Goal: Obtain resource: Obtain resource

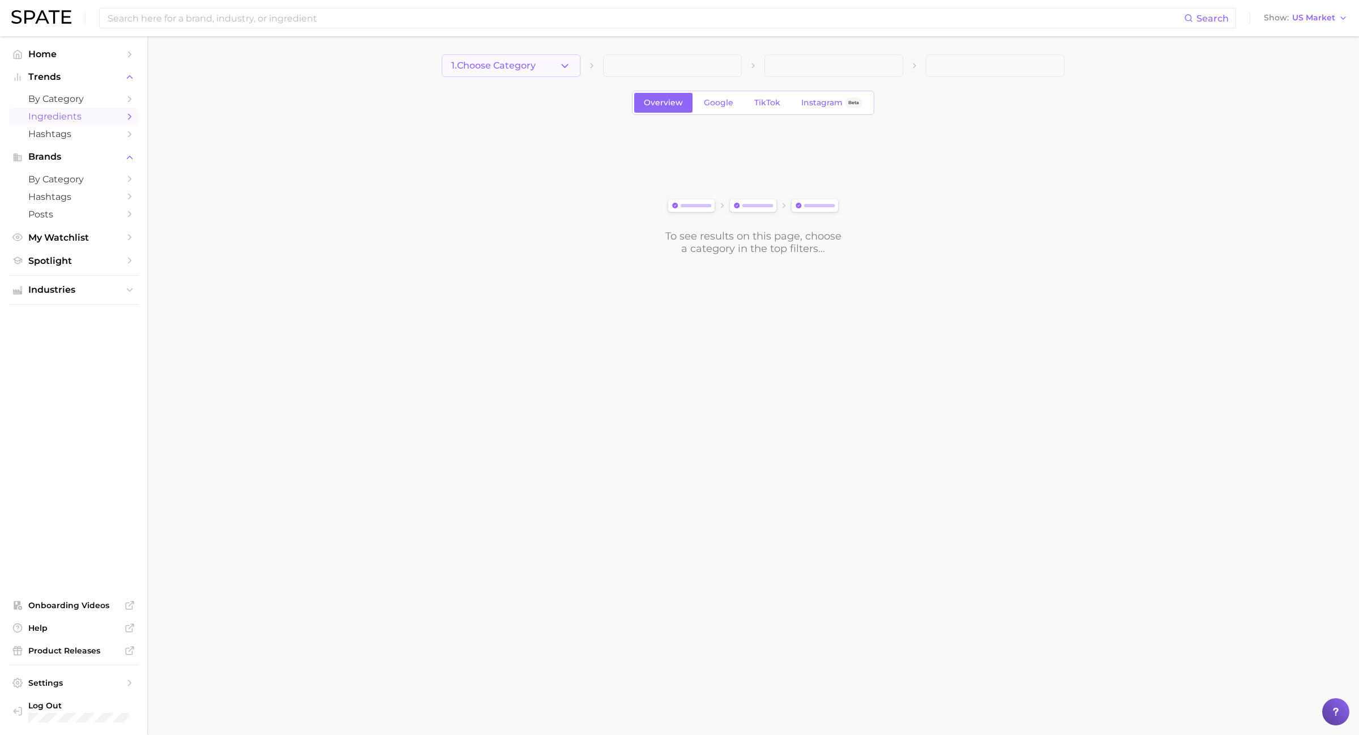
click at [567, 64] on polyline "button" at bounding box center [565, 65] width 6 height 3
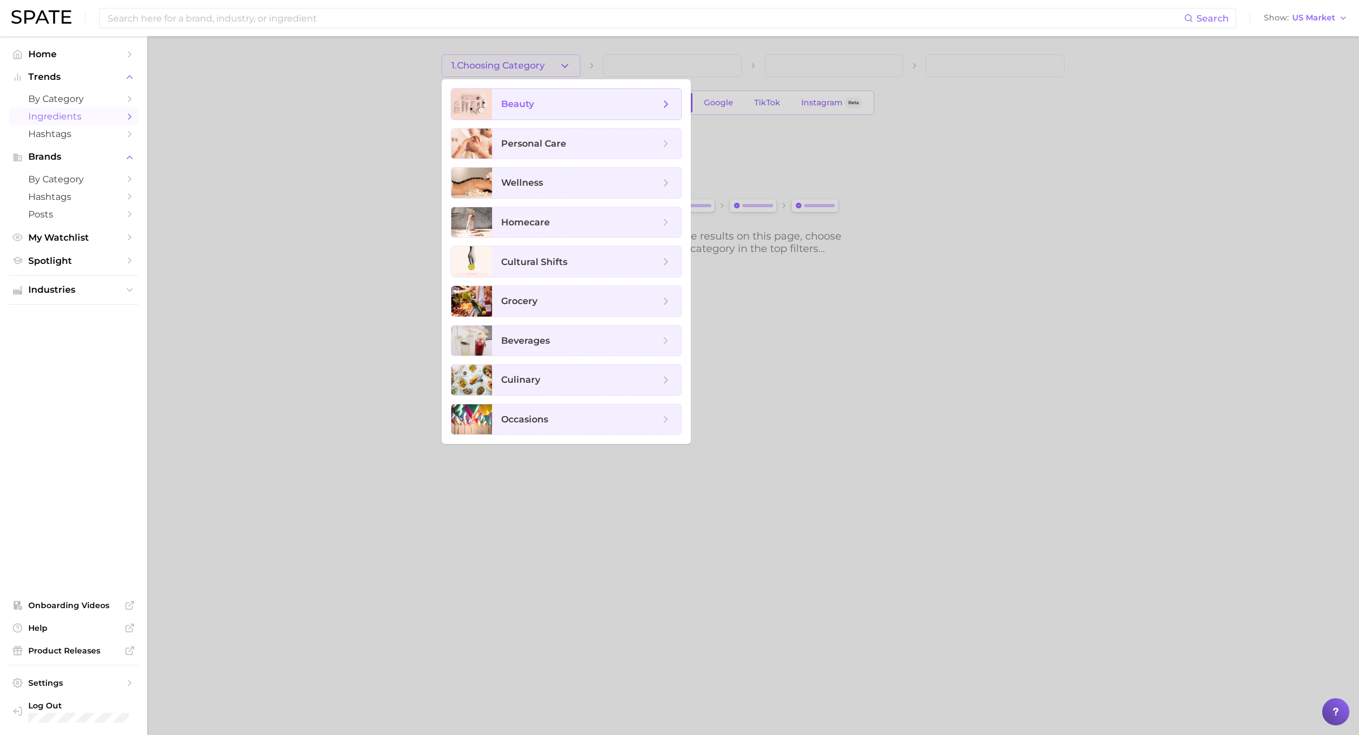
click at [567, 102] on span "beauty" at bounding box center [580, 104] width 159 height 12
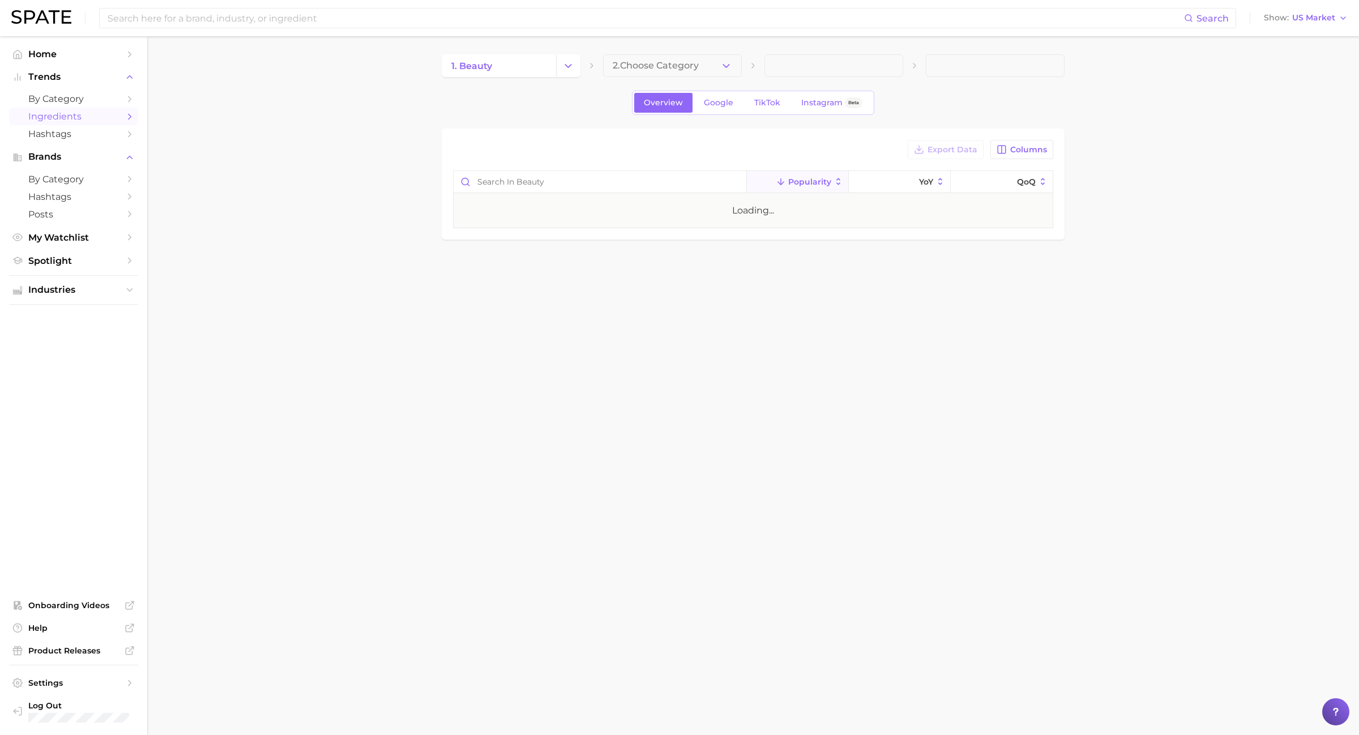
click at [722, 68] on icon "button" at bounding box center [726, 66] width 12 height 12
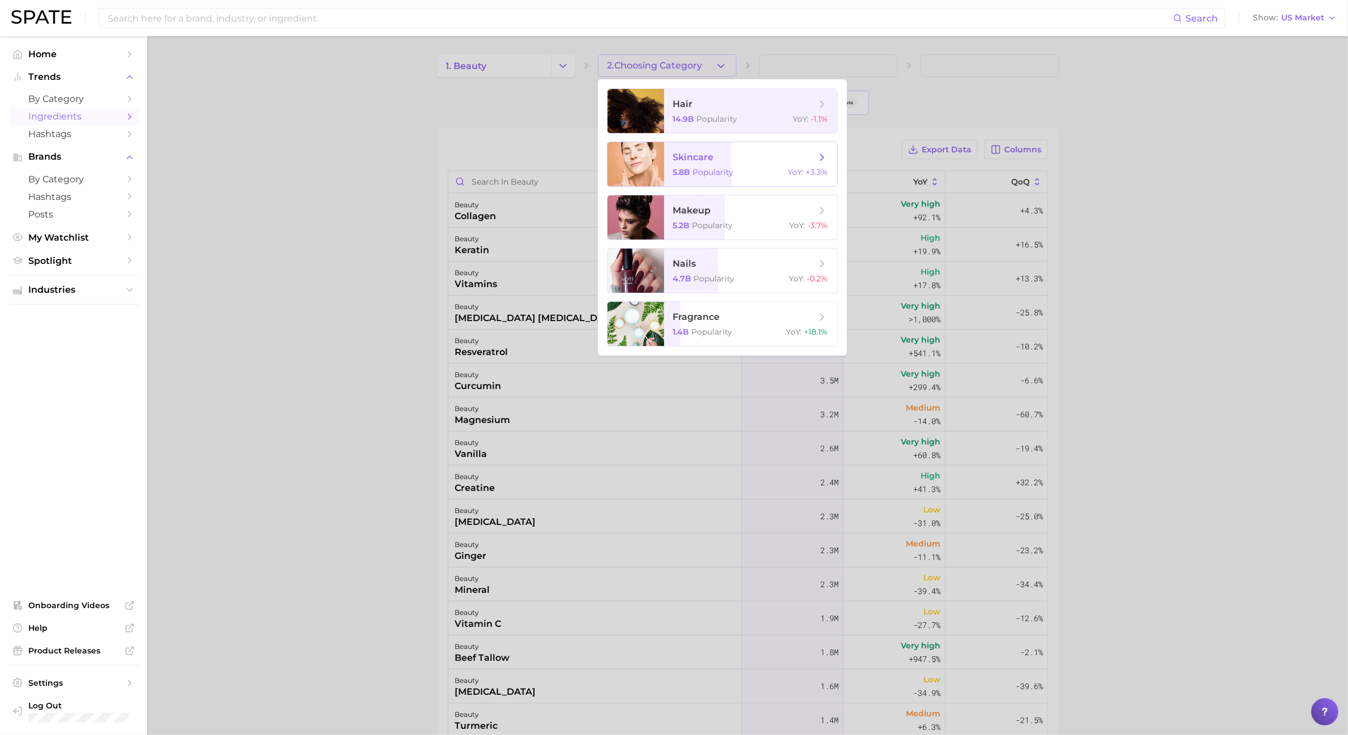
click at [708, 157] on span "skincare" at bounding box center [693, 157] width 41 height 11
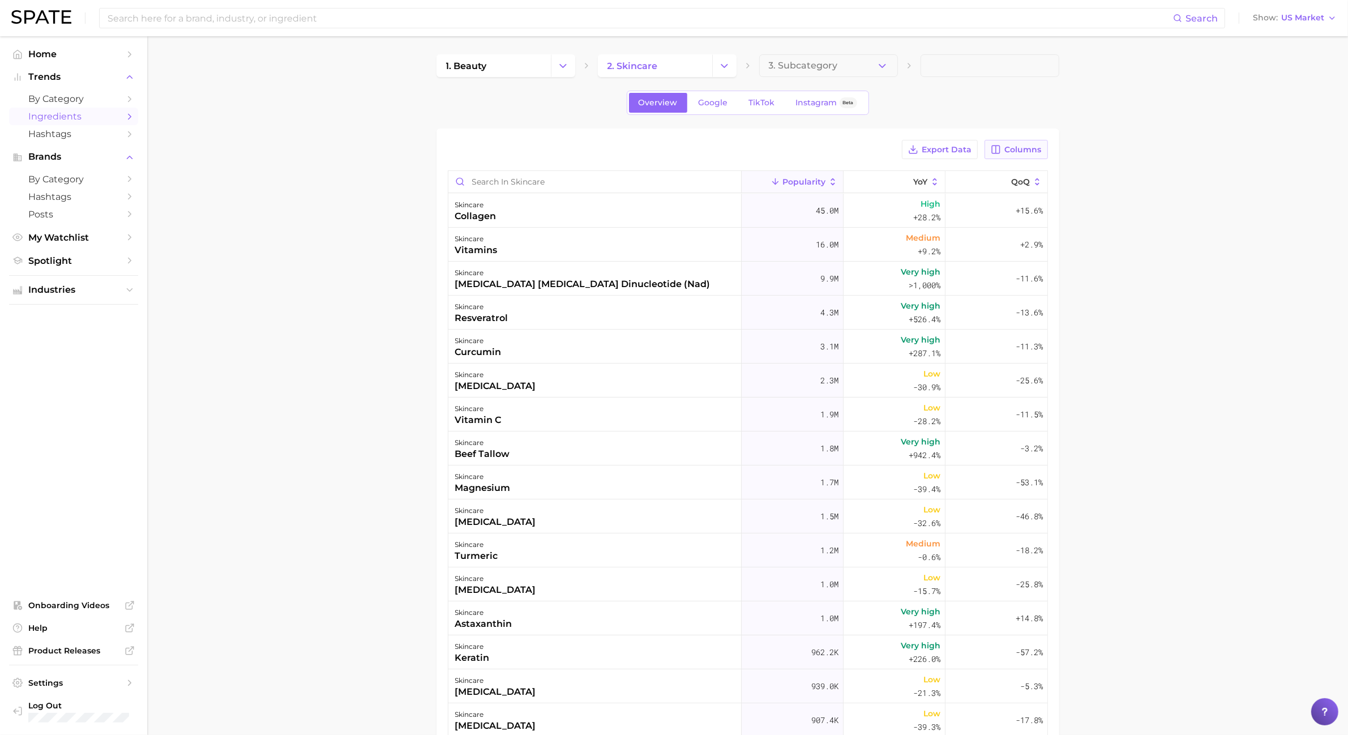
click at [1026, 157] on button "Columns" at bounding box center [1016, 149] width 63 height 19
click at [918, 213] on button "Increase YoY" at bounding box center [957, 208] width 181 height 19
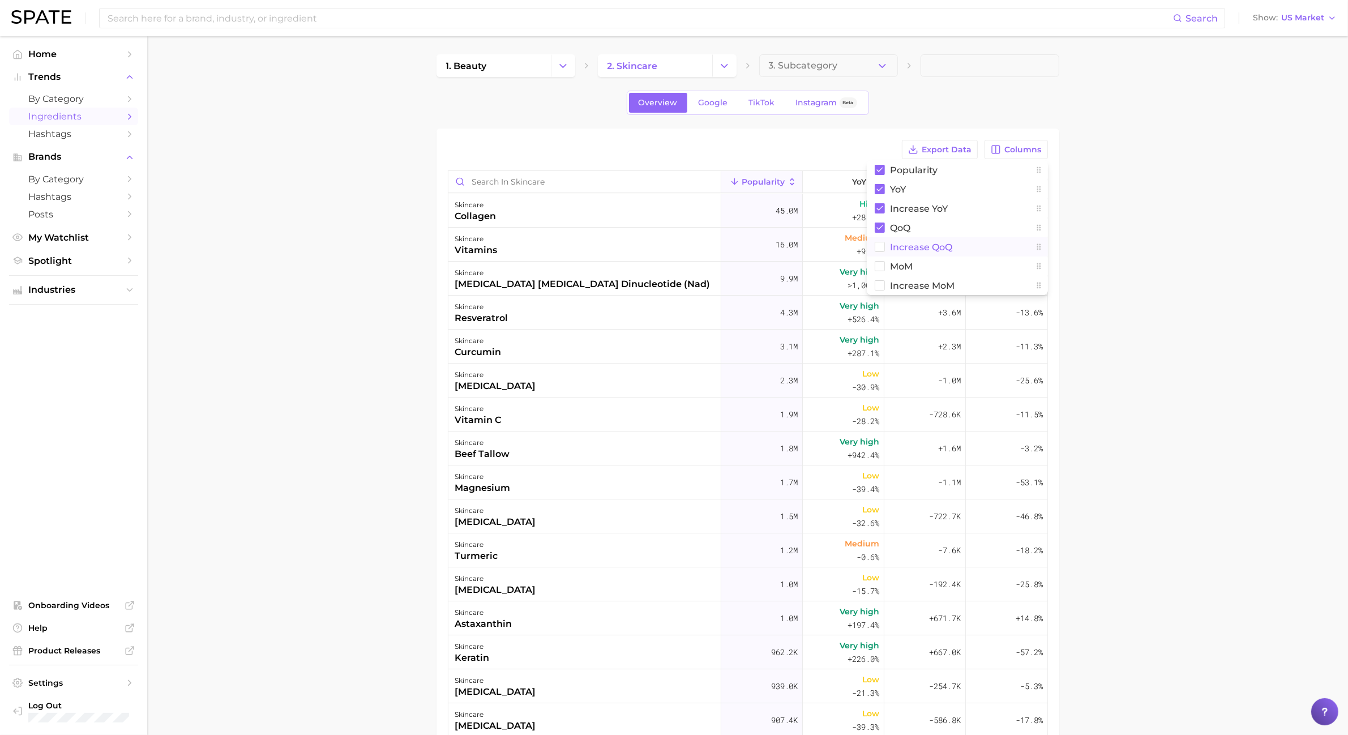
drag, startPoint x: 913, startPoint y: 247, endPoint x: 903, endPoint y: 269, distance: 24.3
click at [914, 247] on span "Increase QoQ" at bounding box center [922, 247] width 62 height 10
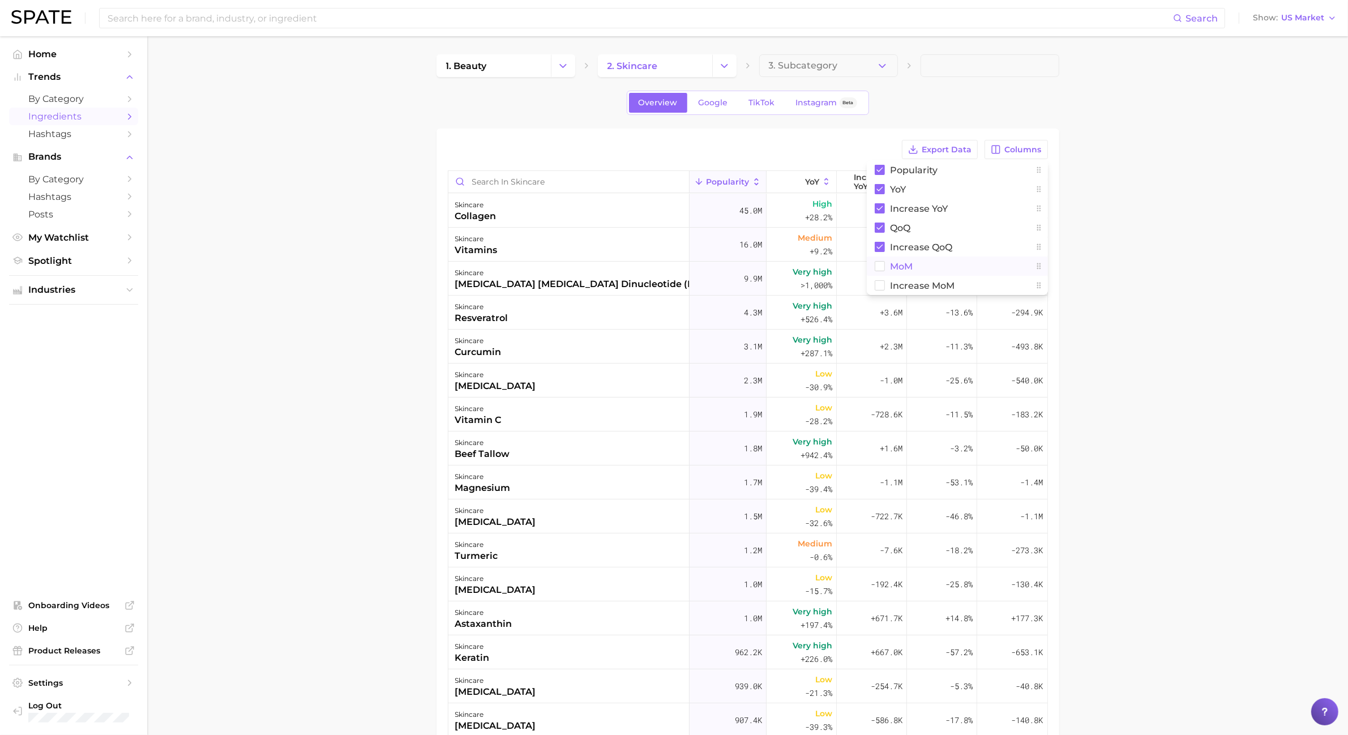
click at [903, 269] on span "MoM" at bounding box center [902, 267] width 23 height 10
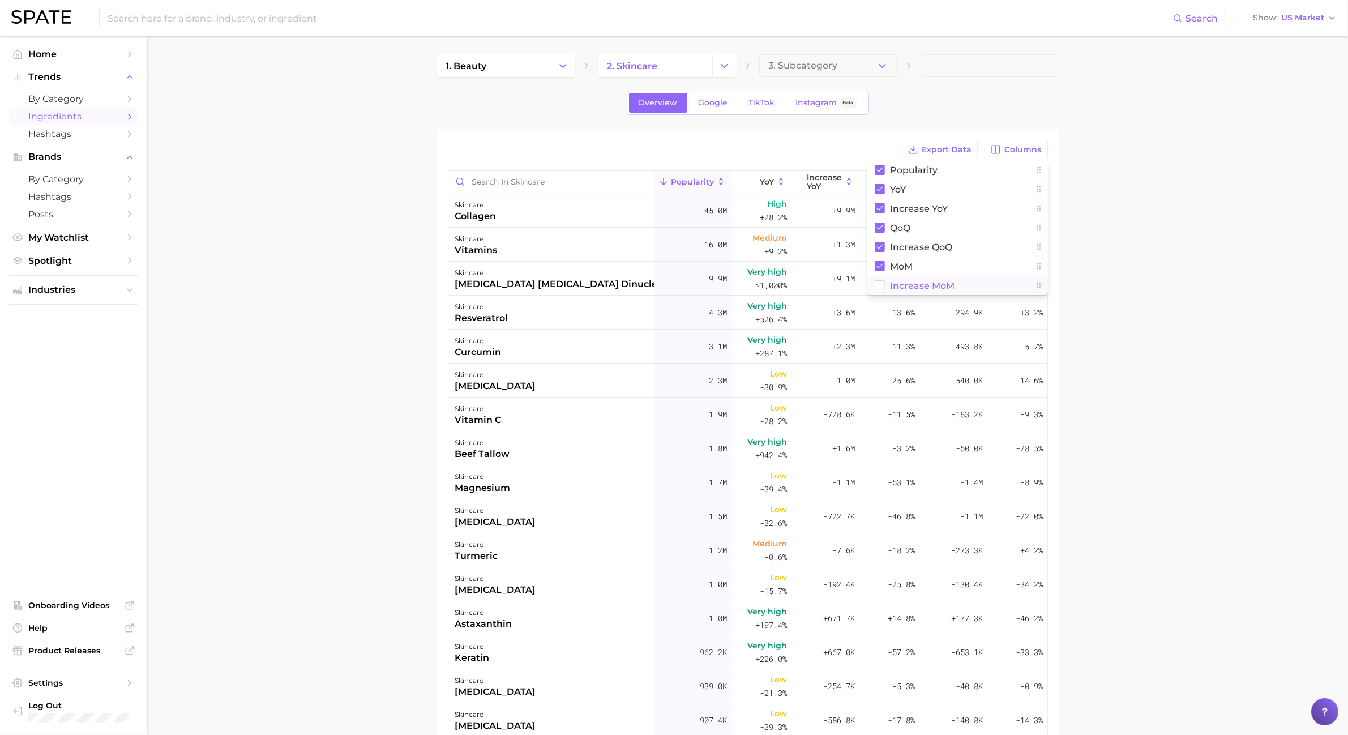
click at [907, 284] on span "Increase MoM" at bounding box center [923, 286] width 65 height 10
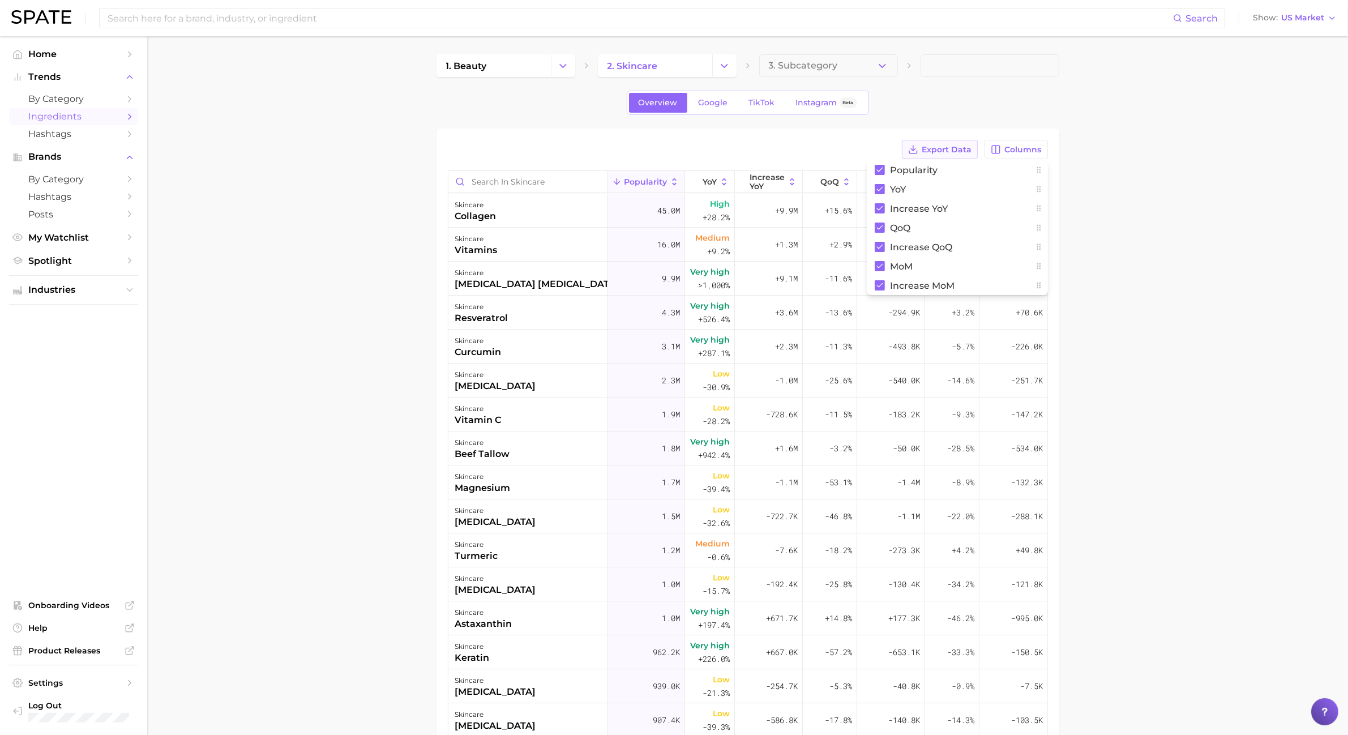
click at [940, 155] on button "Export Data" at bounding box center [940, 149] width 76 height 19
click at [731, 95] on link "Google" at bounding box center [713, 103] width 49 height 20
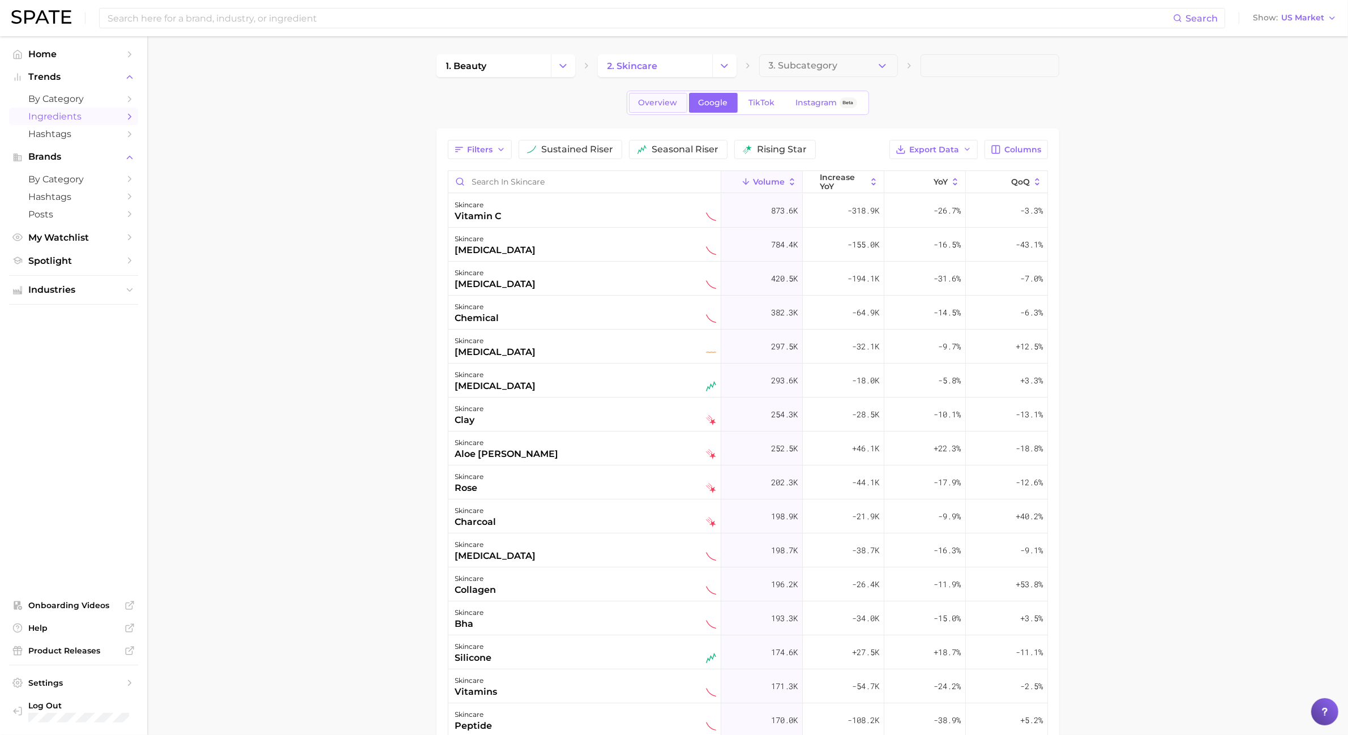
click at [632, 99] on link "Overview" at bounding box center [658, 103] width 58 height 20
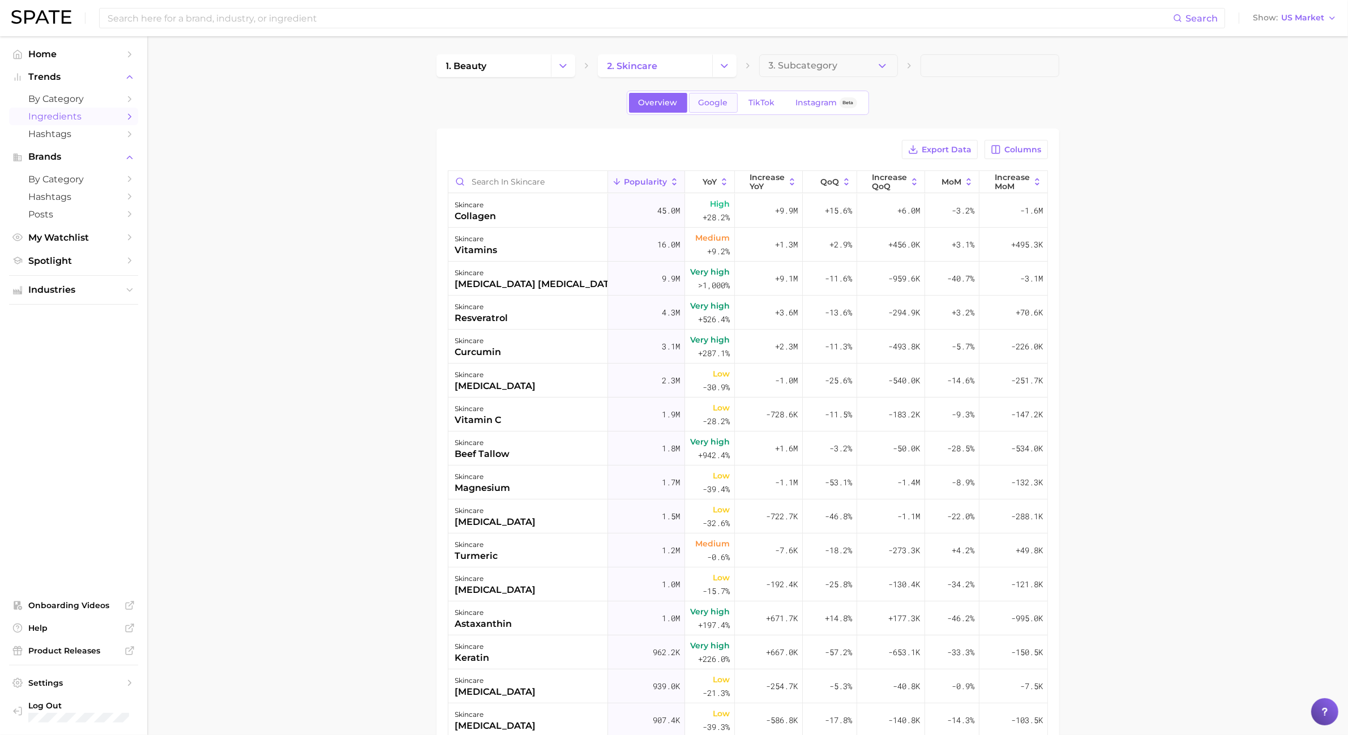
click at [721, 102] on span "Google" at bounding box center [713, 103] width 29 height 10
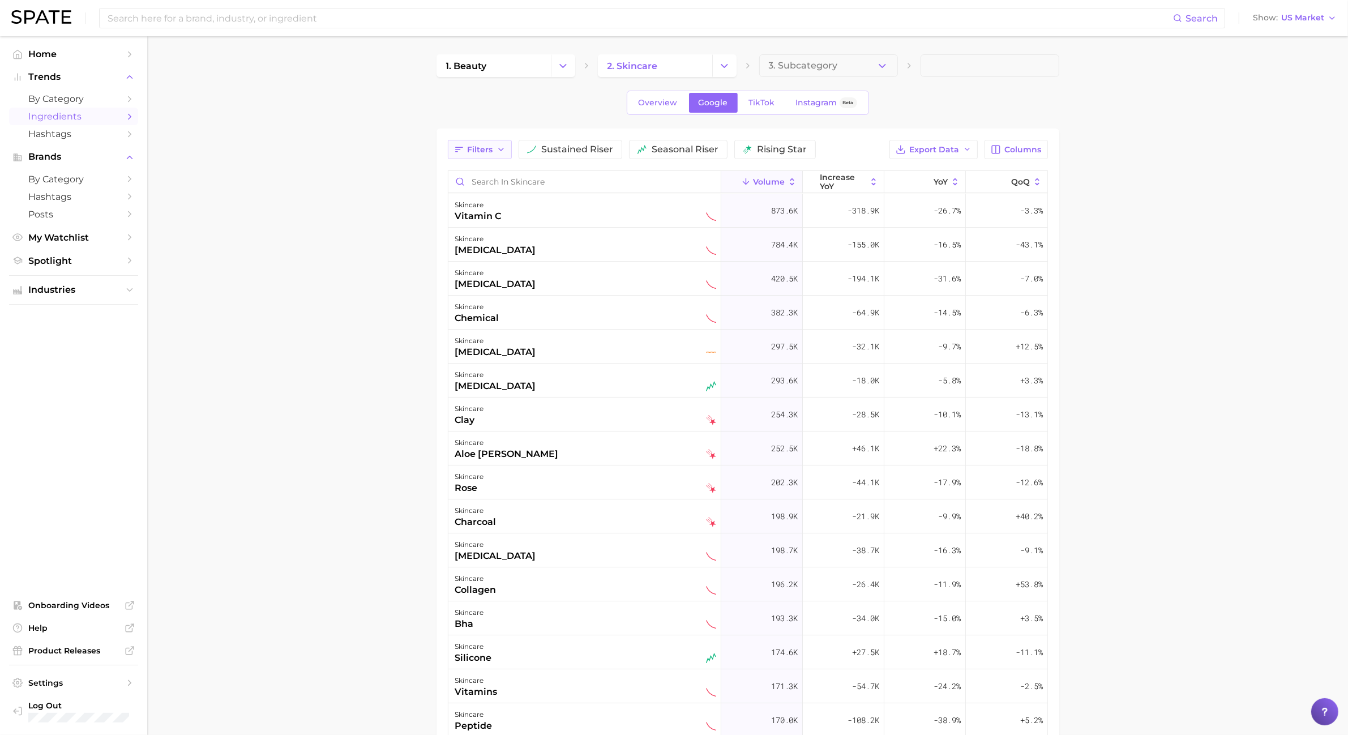
click at [477, 157] on button "Filters" at bounding box center [480, 149] width 64 height 19
click at [344, 193] on main "1. beauty 2. skincare 3. Subcategory Overview Google TikTok Instagram Beta Filt…" at bounding box center [747, 504] width 1201 height 937
click at [1021, 145] on span "Columns" at bounding box center [1023, 150] width 37 height 10
click at [935, 224] on span "increase QoQ" at bounding box center [922, 228] width 62 height 10
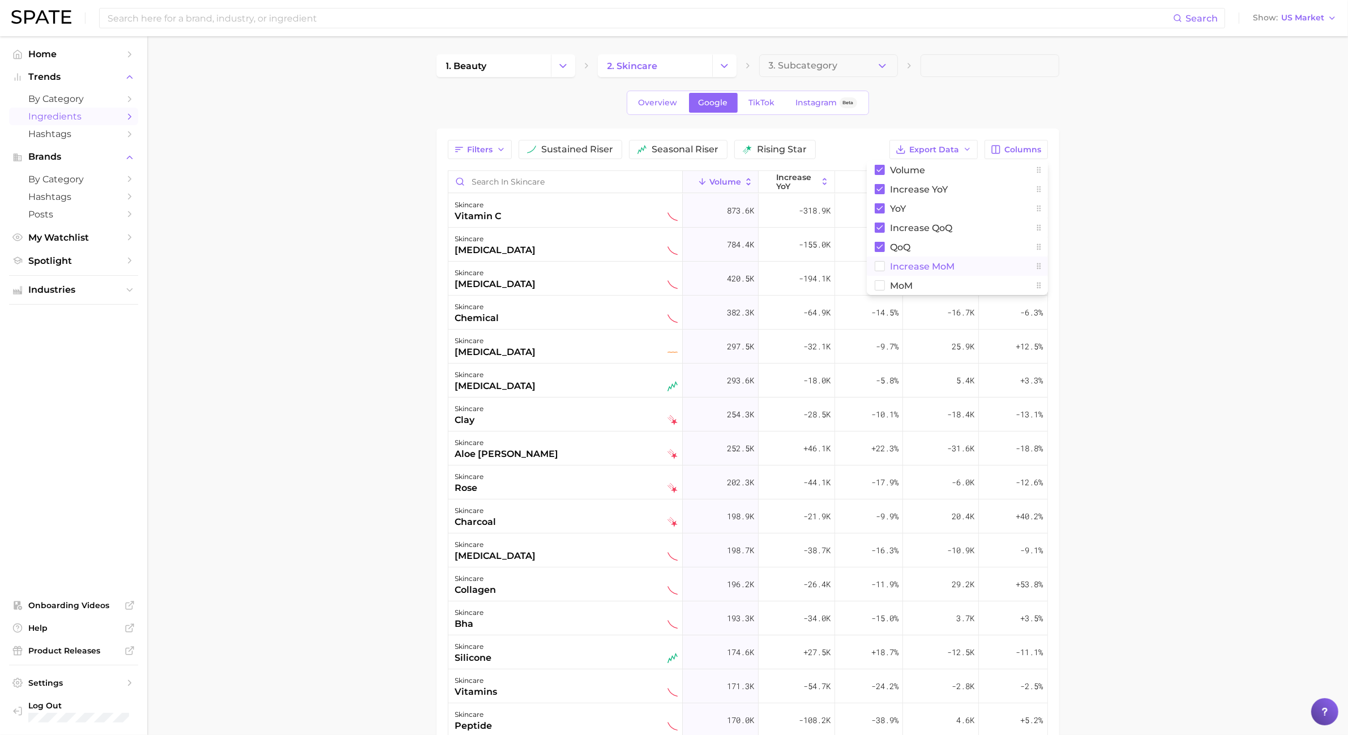
click at [929, 262] on span "increase MoM" at bounding box center [923, 267] width 65 height 10
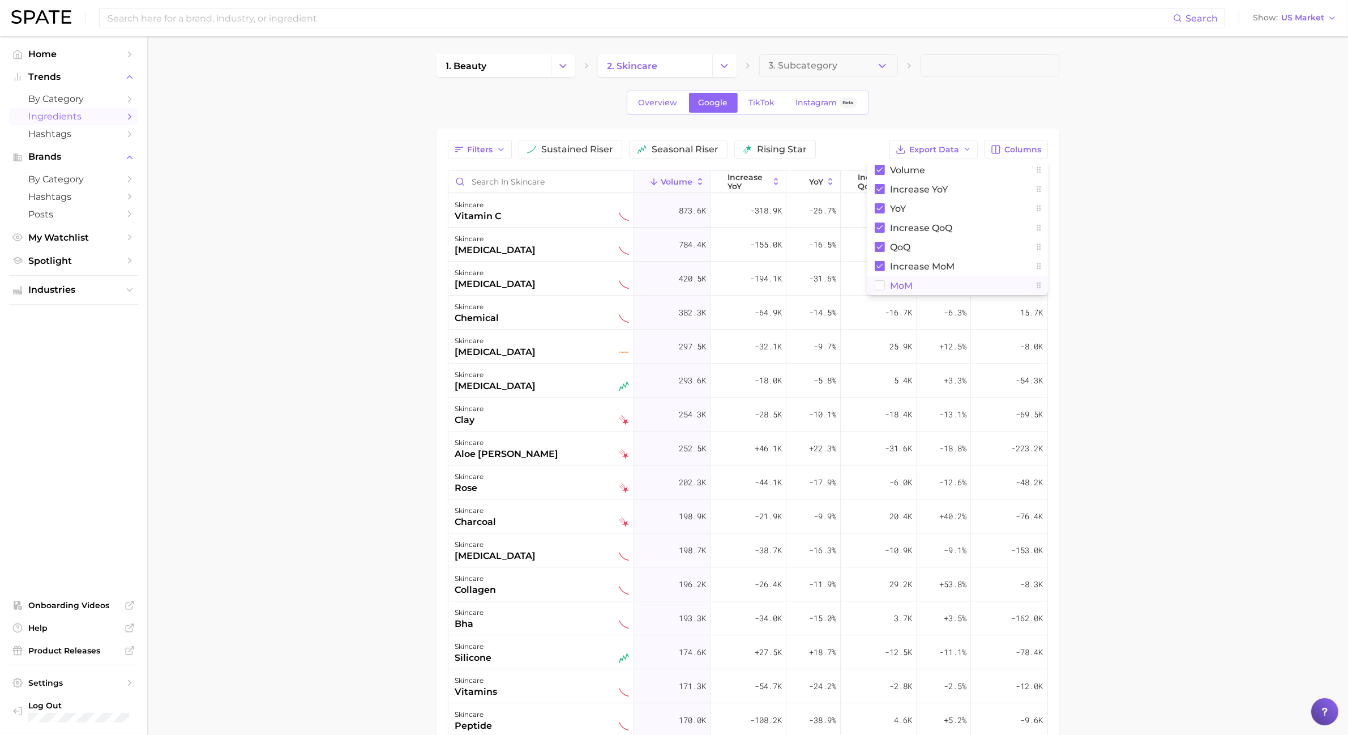
click at [901, 286] on span "MoM" at bounding box center [902, 286] width 23 height 10
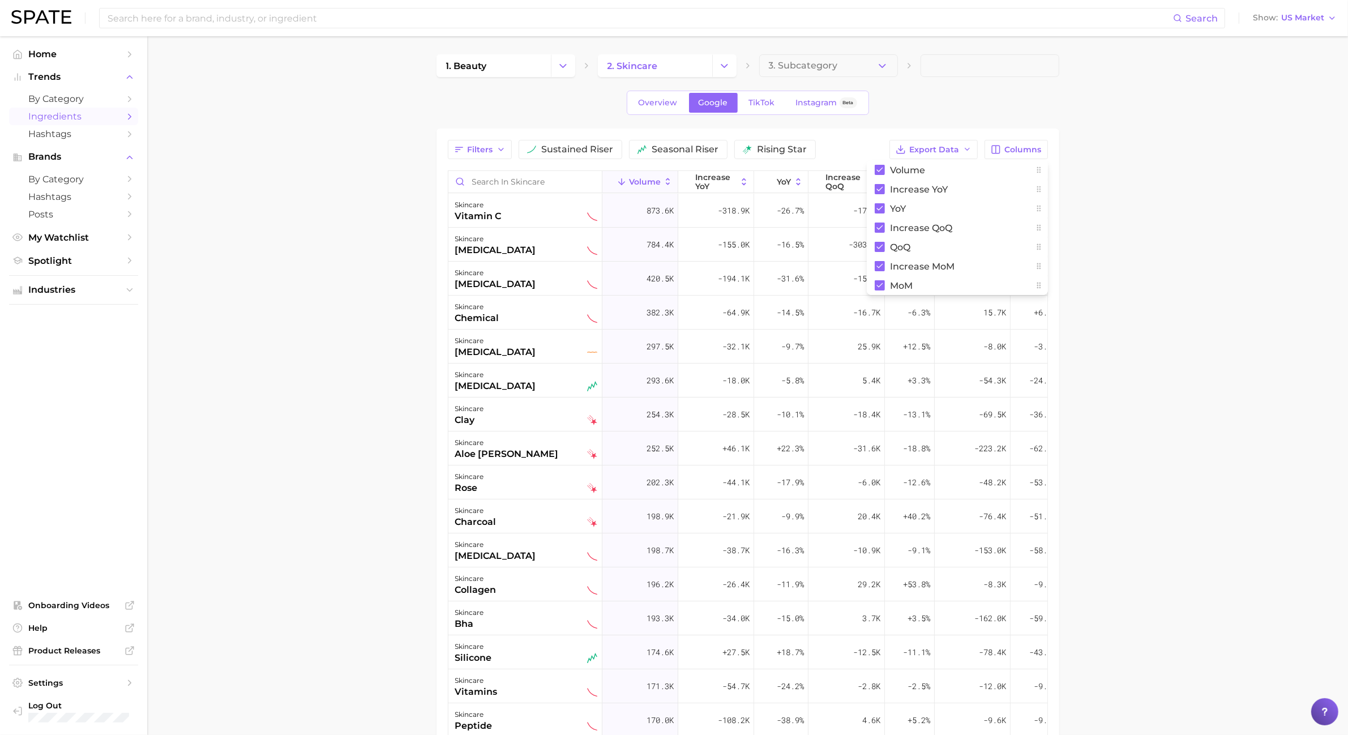
click at [1128, 233] on main "1. beauty 2. skincare 3. Subcategory Overview Google TikTok Instagram Beta Filt…" at bounding box center [747, 504] width 1201 height 937
click at [969, 149] on polyline "button" at bounding box center [967, 149] width 5 height 2
click at [950, 170] on button "Table Data CSV" at bounding box center [915, 170] width 125 height 20
